Goal: Task Accomplishment & Management: Manage account settings

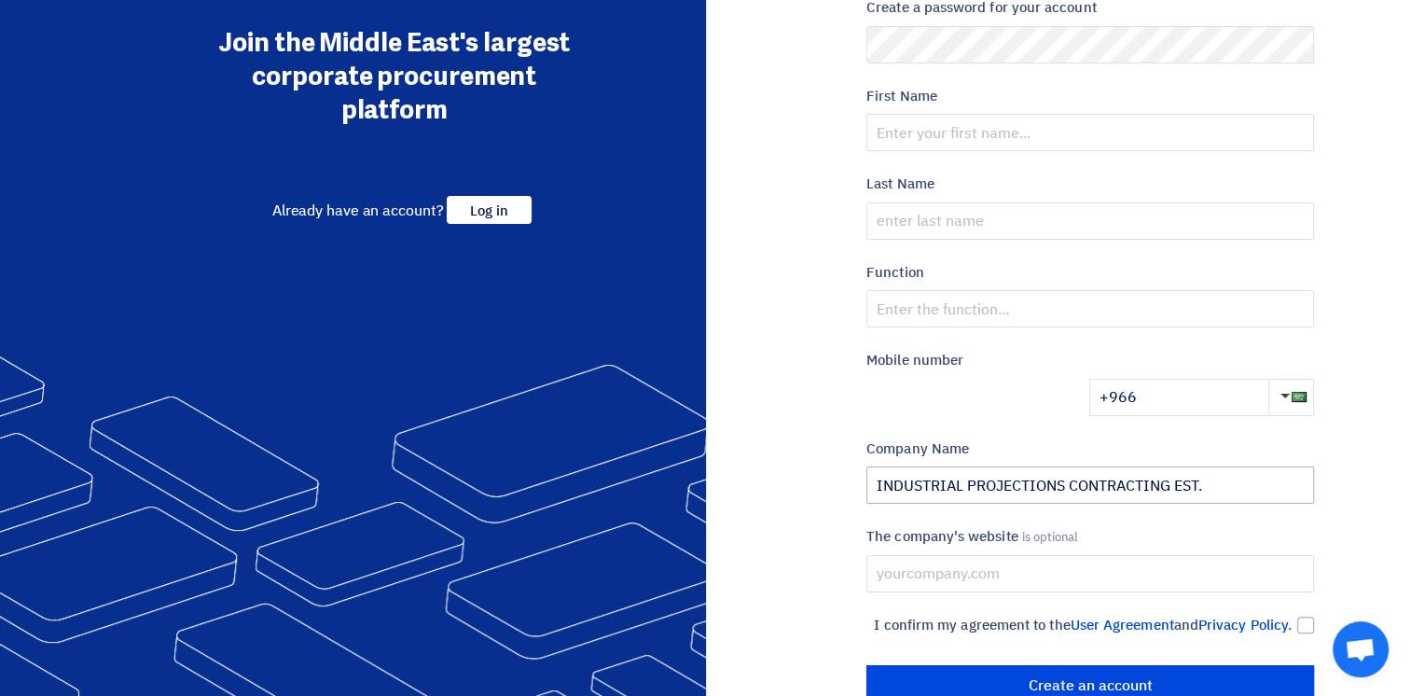
scroll to position [347, 0]
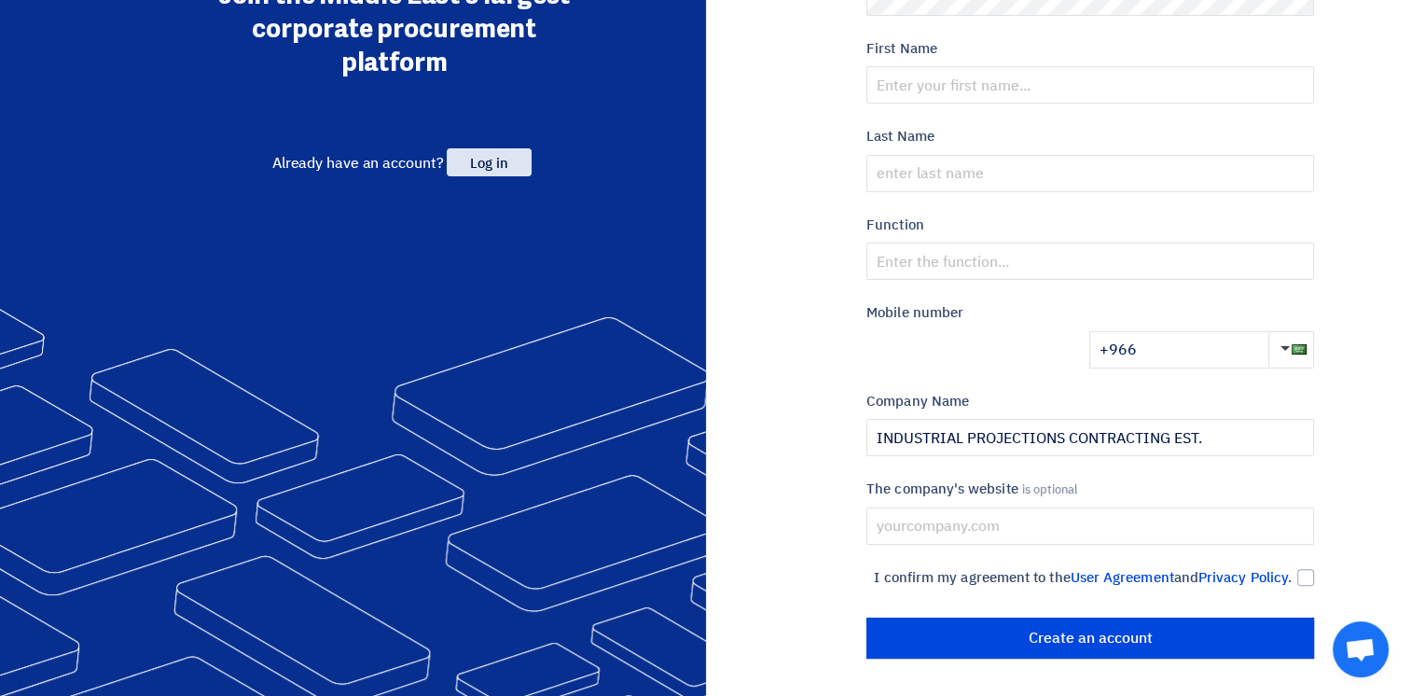
click at [477, 148] on span "Log in" at bounding box center [489, 162] width 84 height 28
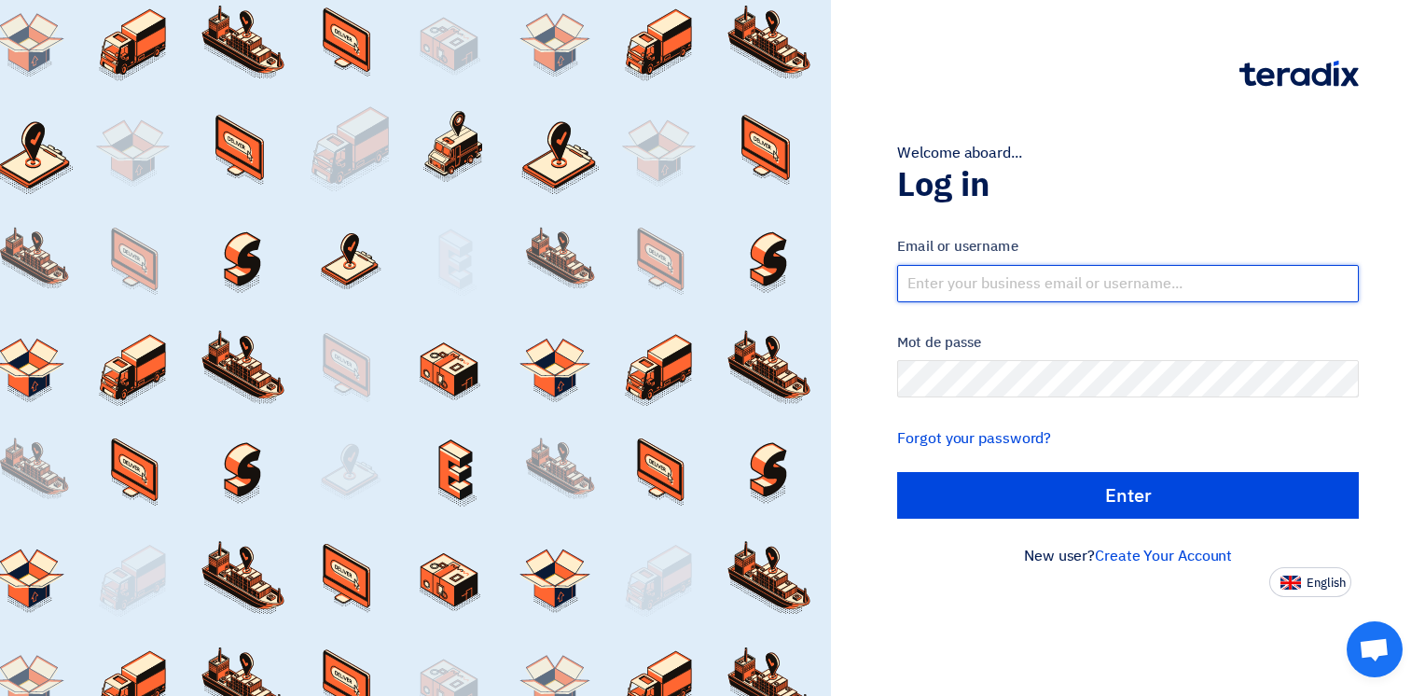
click at [976, 282] on input "text" at bounding box center [1128, 283] width 462 height 37
type input "[PERSON_NAME][EMAIL_ADDRESS][DOMAIN_NAME]"
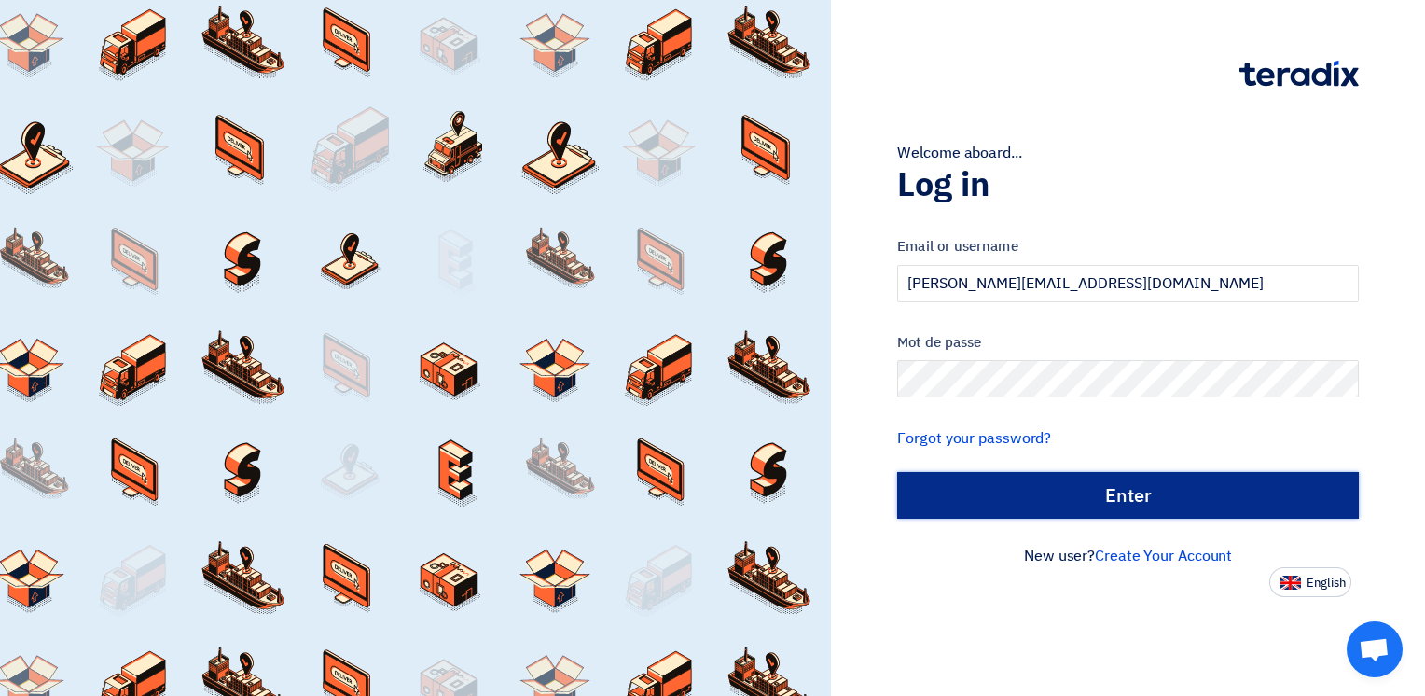
click at [1095, 501] on input "الدخول" at bounding box center [1128, 495] width 462 height 47
type input "Sign in"
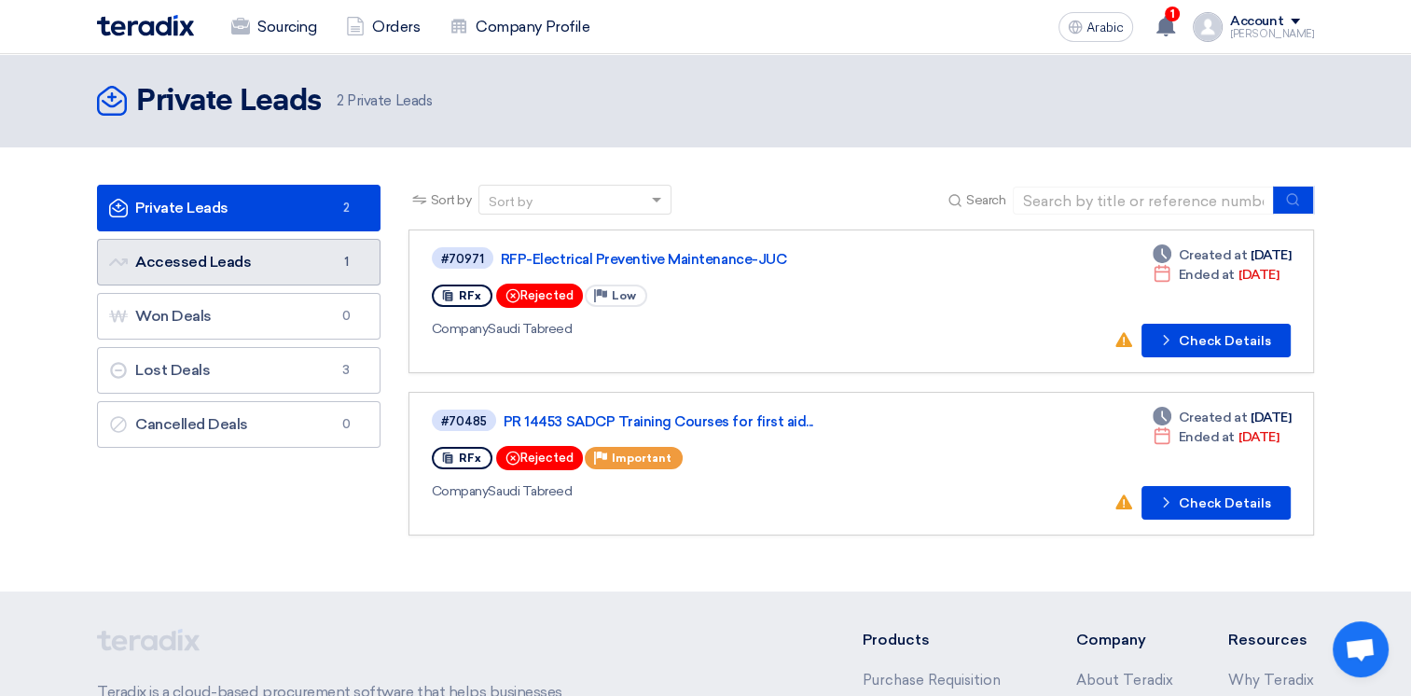
click at [228, 266] on font "Accessed Leads Accessed Leads" at bounding box center [180, 262] width 142 height 18
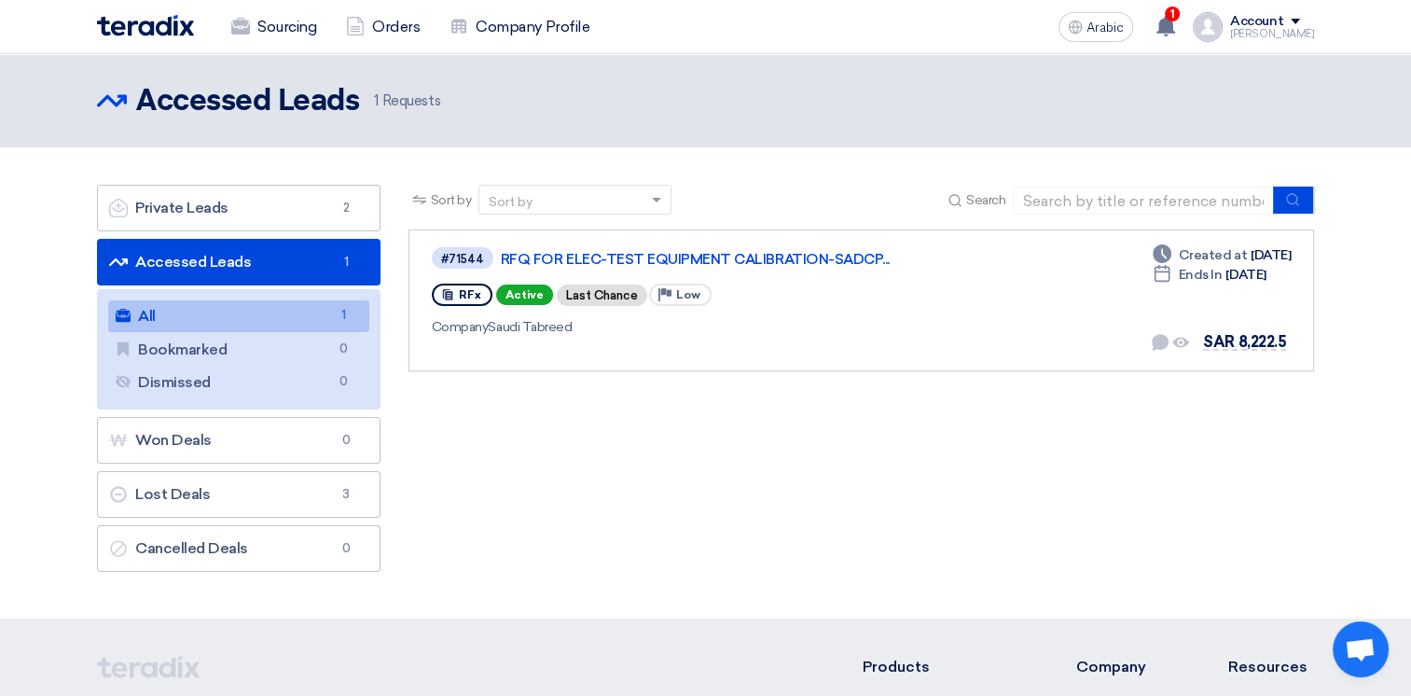
click at [418, 103] on font "Requests" at bounding box center [411, 100] width 58 height 17
click at [394, 99] on font "Requests" at bounding box center [411, 100] width 58 height 17
click at [1175, 27] on use at bounding box center [1165, 26] width 19 height 21
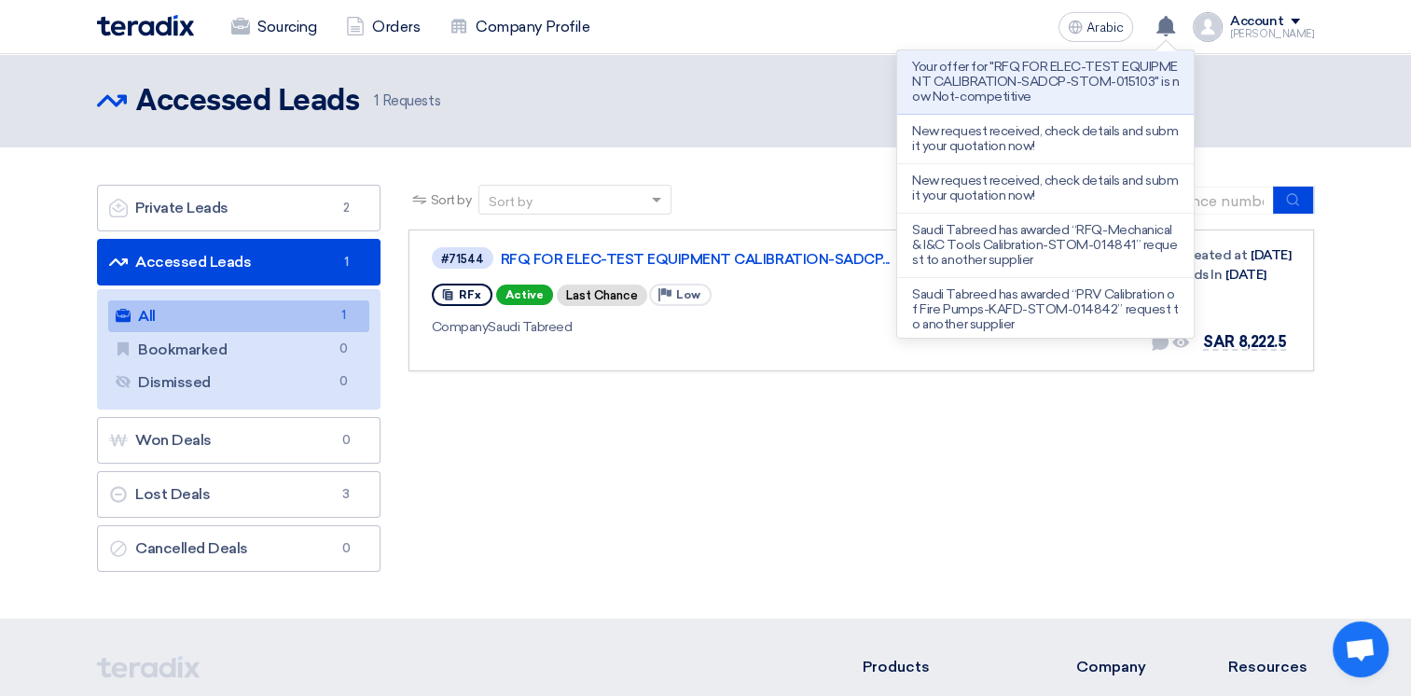
click at [393, 100] on font "Requests" at bounding box center [411, 100] width 58 height 17
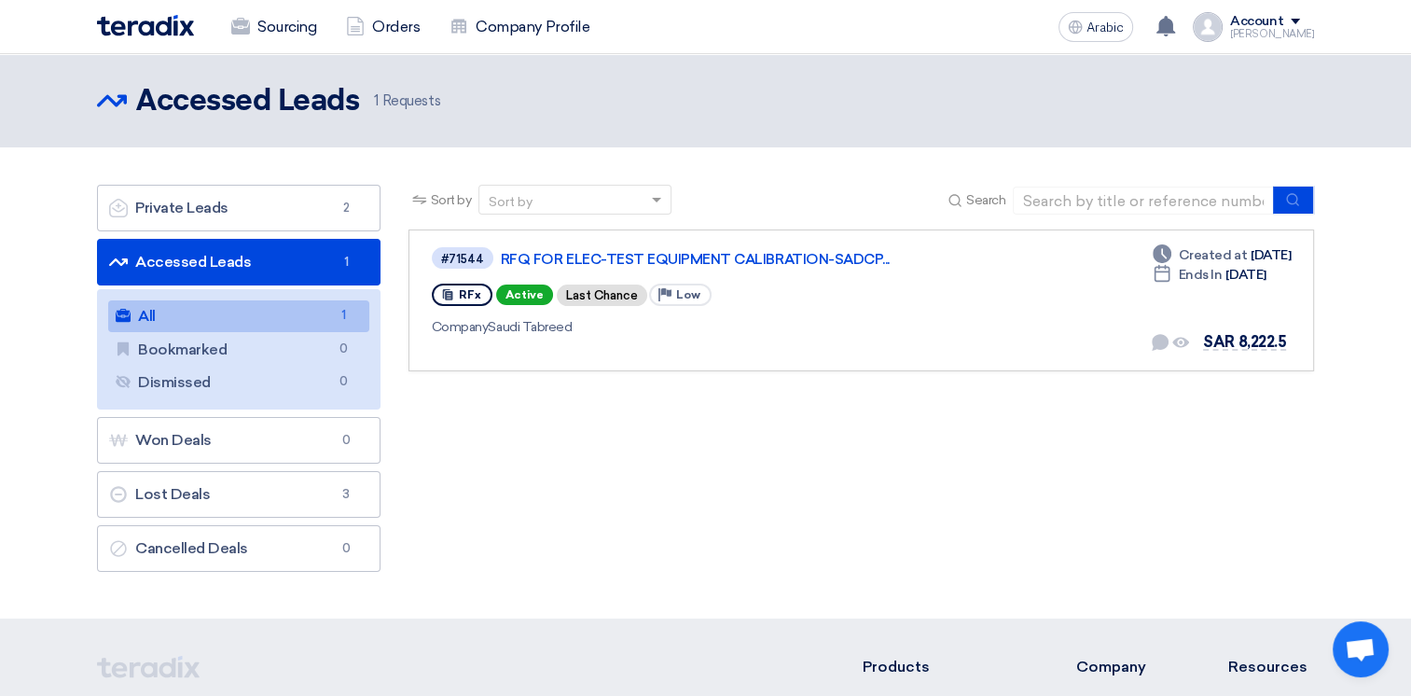
click at [1307, 16] on div "Account" at bounding box center [1272, 22] width 84 height 16
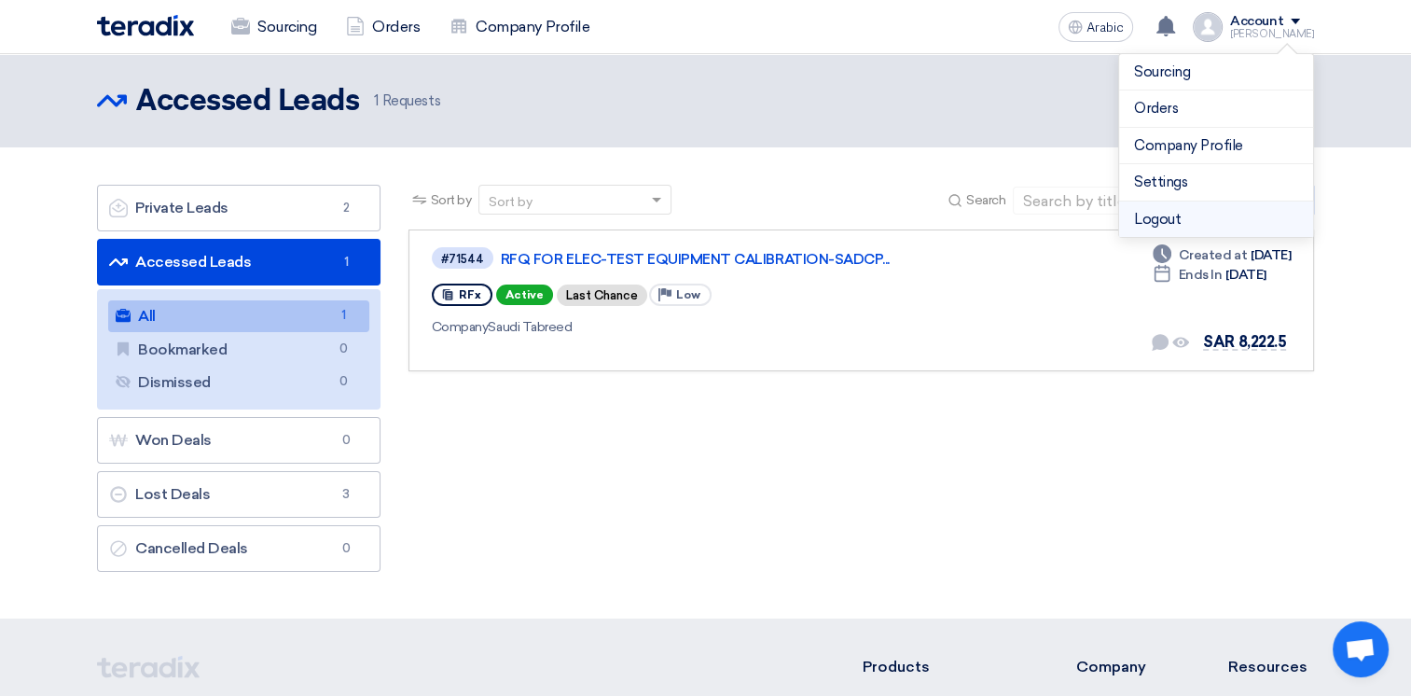
click at [1191, 212] on li "Logout" at bounding box center [1216, 219] width 194 height 36
